Goal: Information Seeking & Learning: Learn about a topic

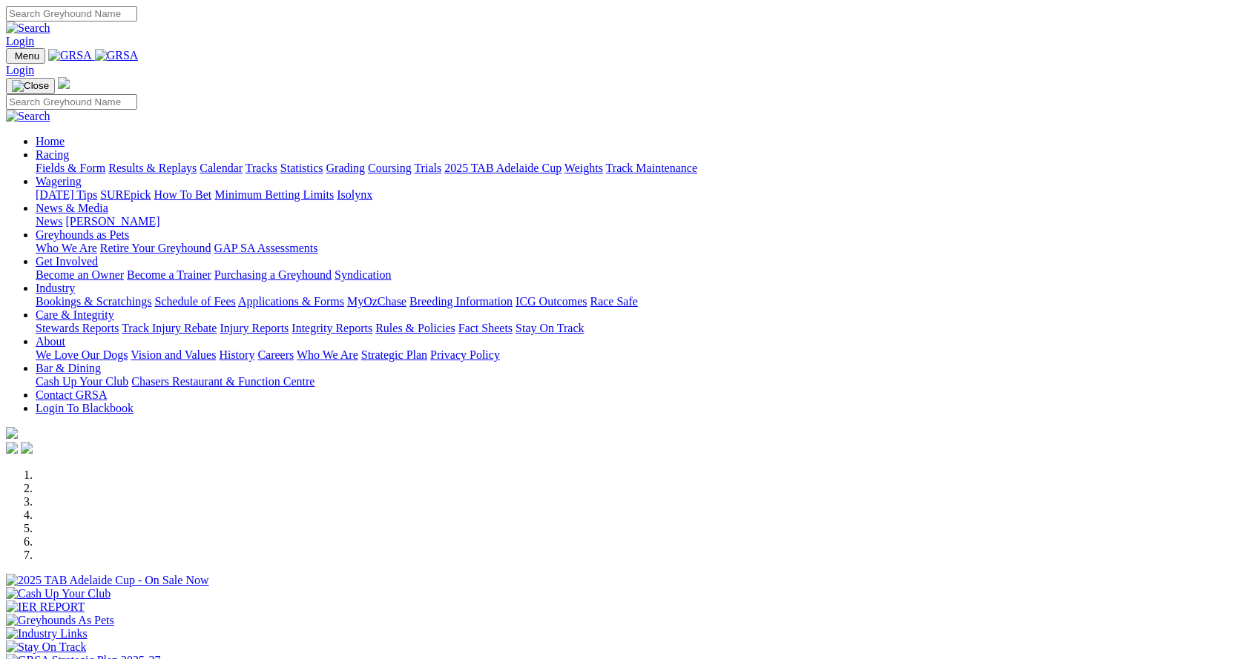
click at [69, 148] on link "Racing" at bounding box center [52, 154] width 33 height 13
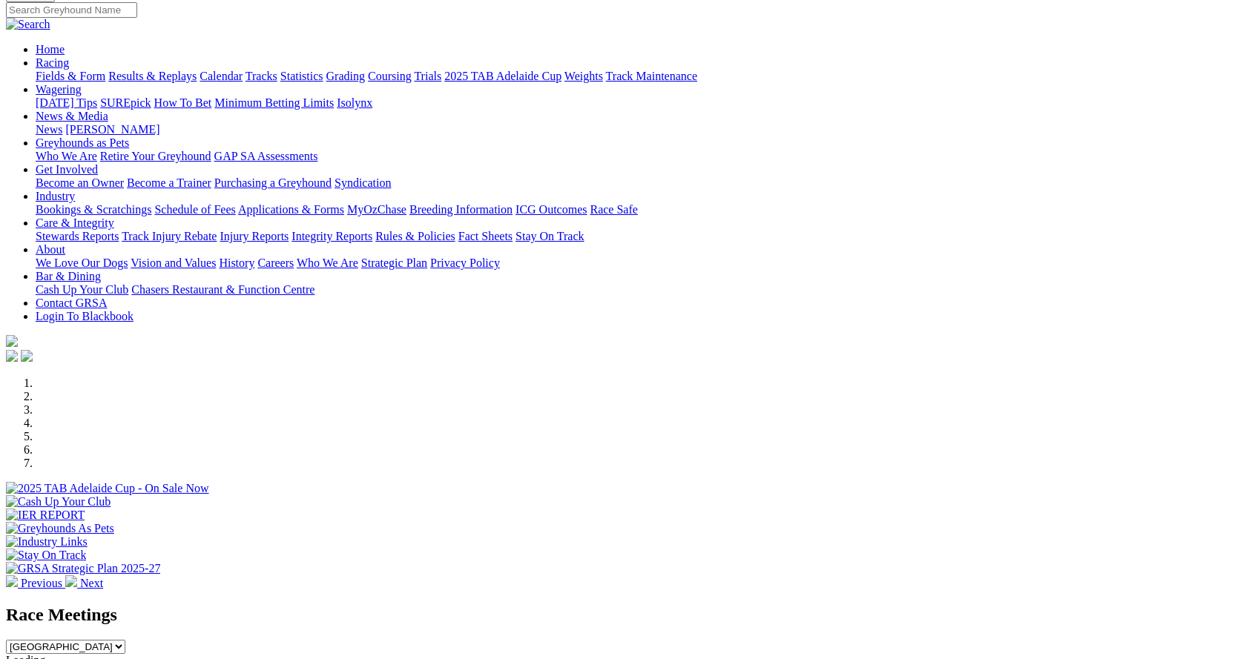
scroll to position [371, 0]
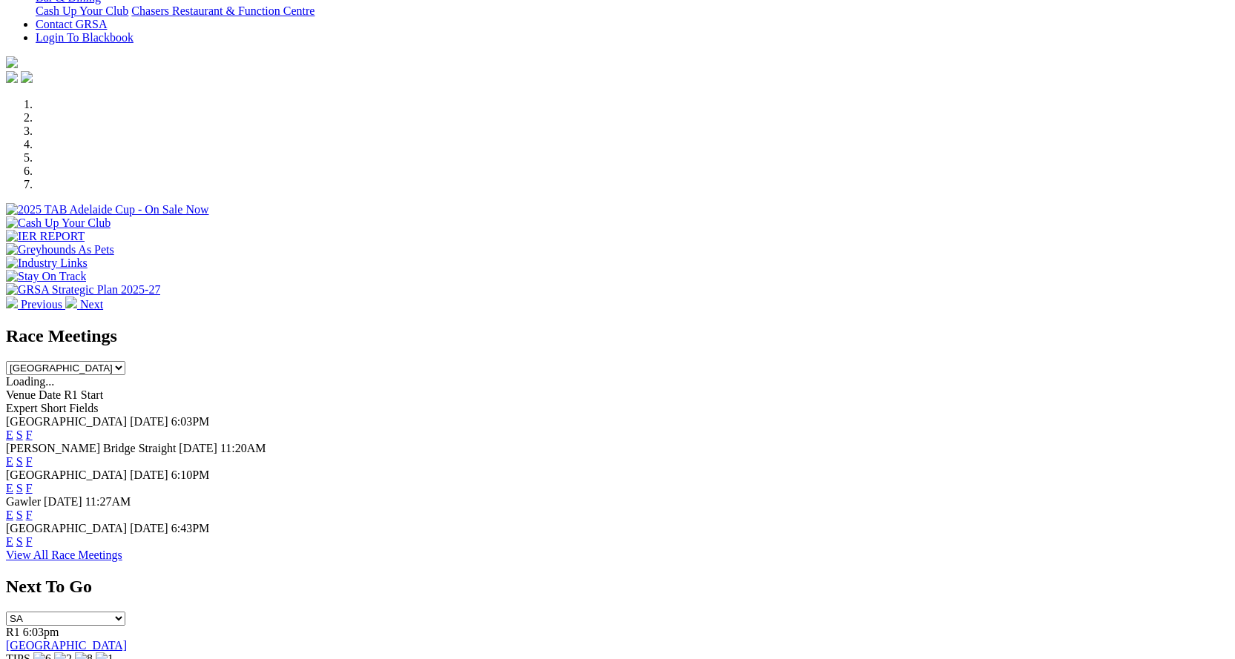
click at [122, 561] on link "View All Race Meetings" at bounding box center [64, 555] width 116 height 13
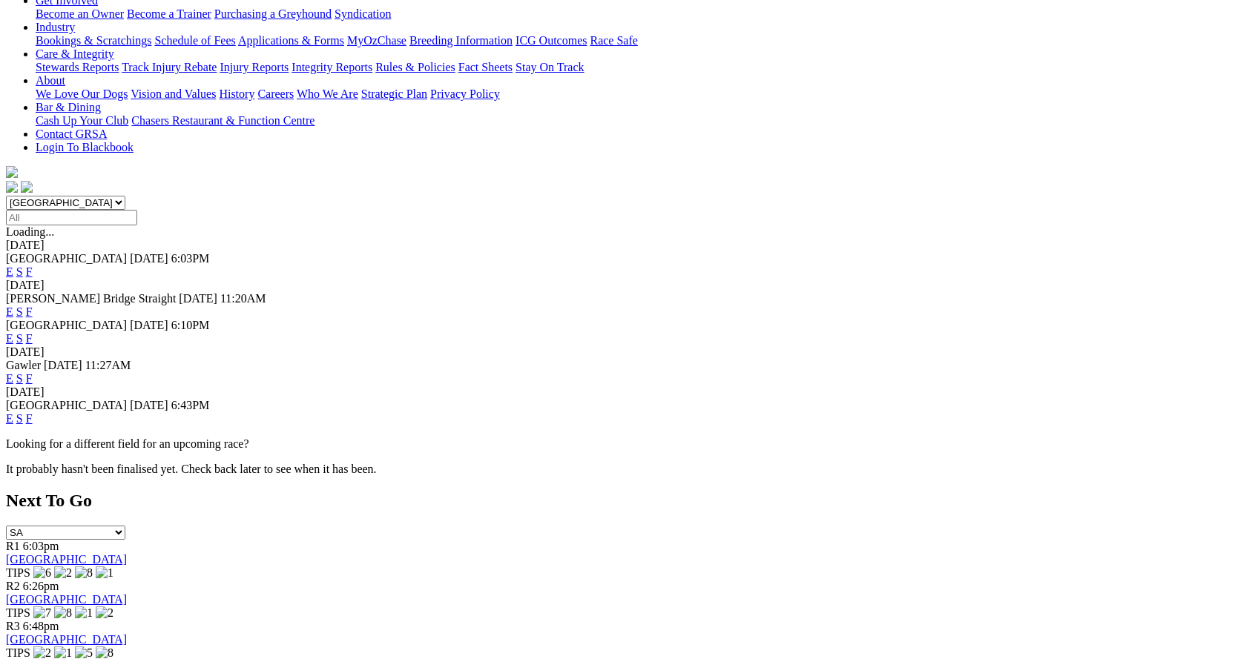
scroll to position [74, 0]
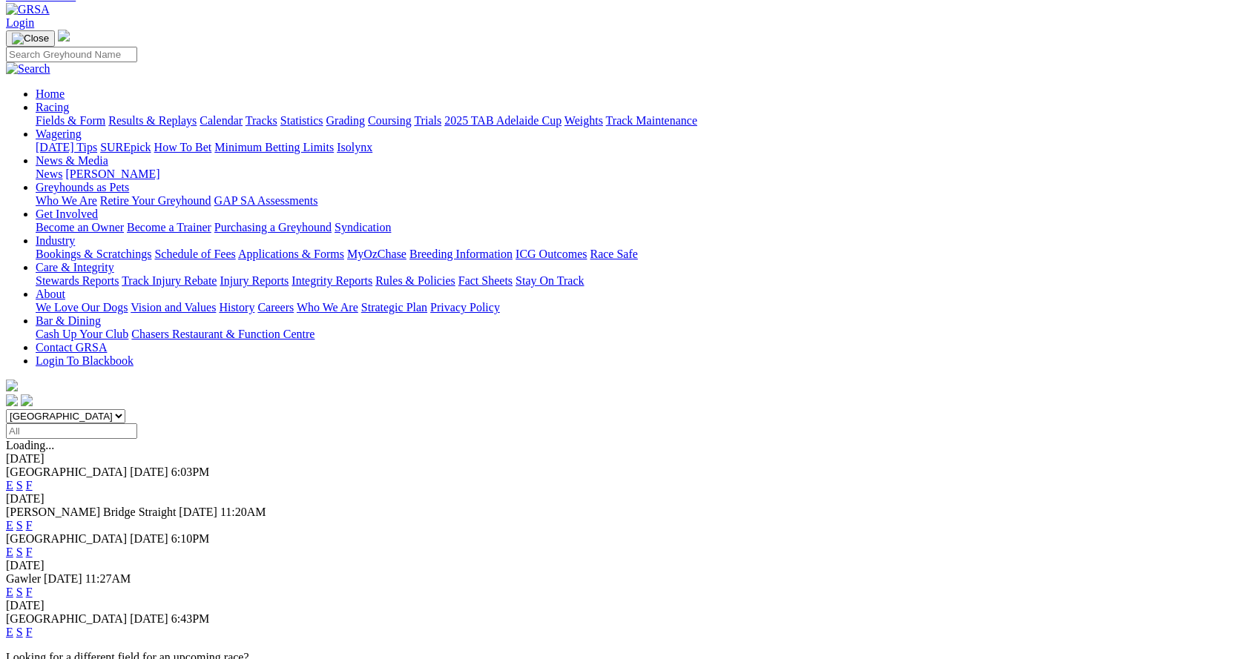
click at [137, 423] on input "Select date" at bounding box center [71, 431] width 131 height 16
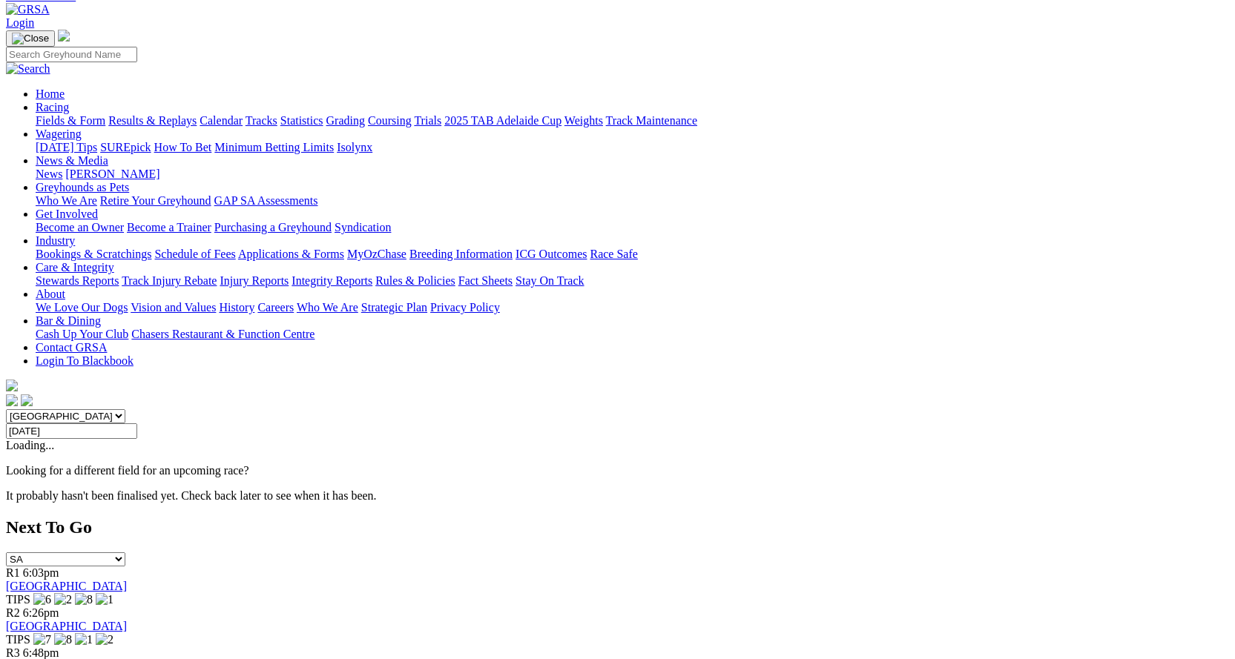
click at [137, 423] on input "Monday, 15 Sep 2025" at bounding box center [71, 431] width 131 height 16
type input "Monday, 8 Sep 2025"
click at [125, 409] on select "South Australia New South Wales Northern Territory Queensland Tasmania Victoria…" at bounding box center [65, 416] width 119 height 14
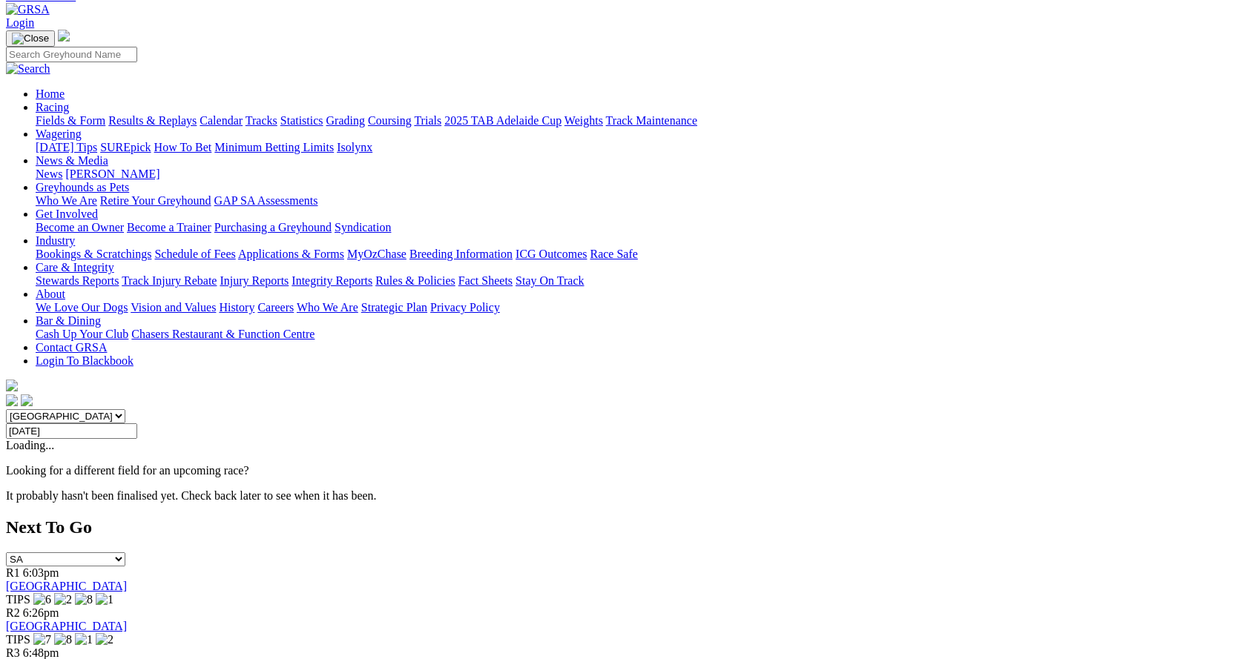
click at [242, 114] on link "Calendar" at bounding box center [220, 120] width 43 height 13
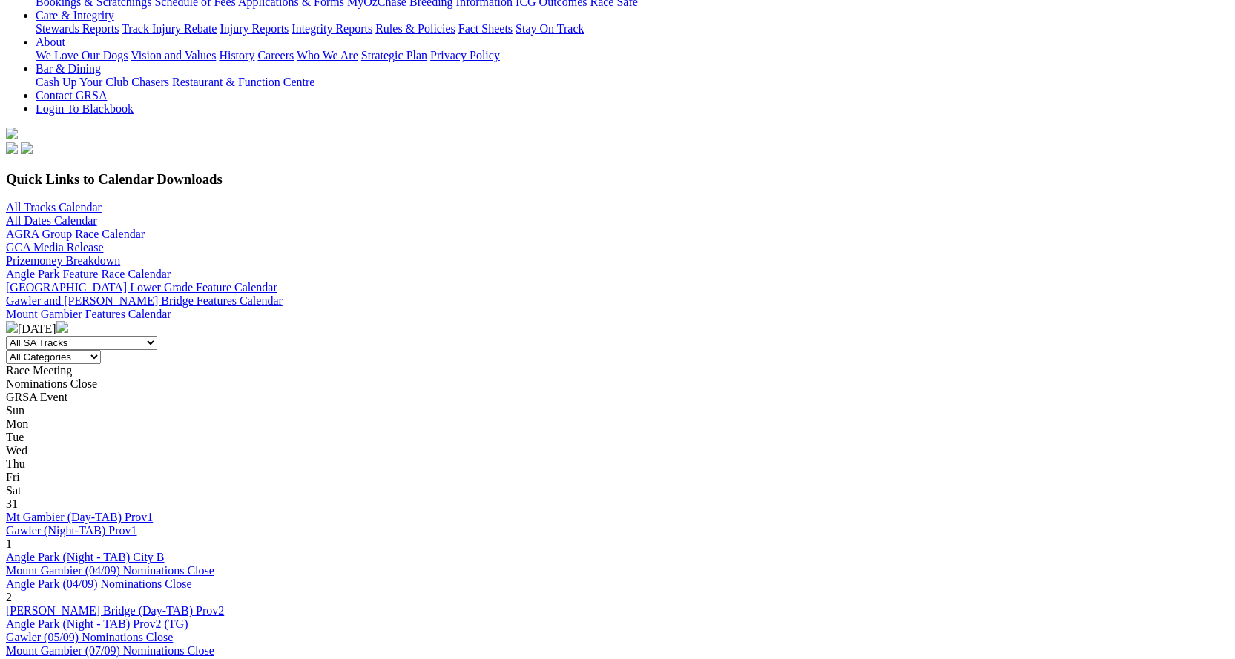
scroll to position [222, 0]
